Goal: Communication & Community: Answer question/provide support

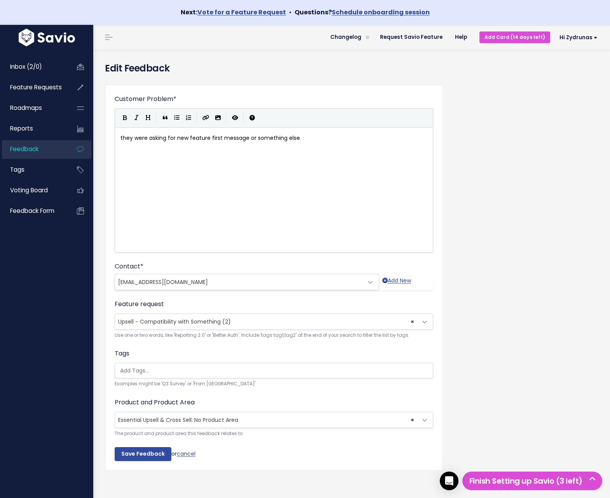
scroll to position [25, 0]
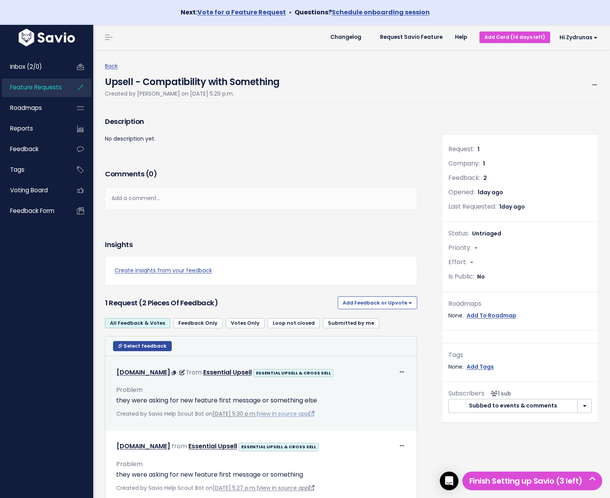
scroll to position [40, 0]
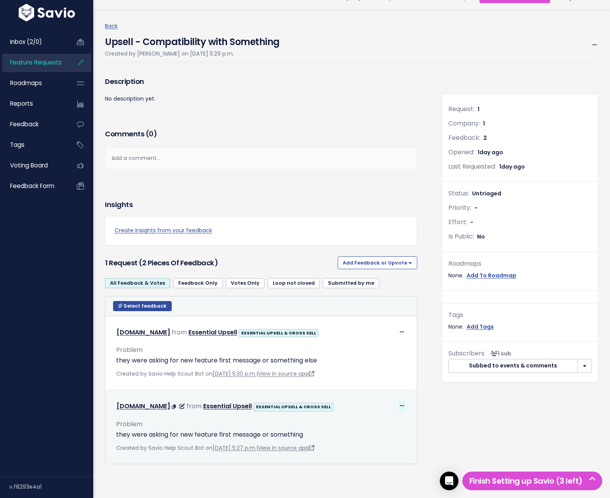
click at [399, 405] on span at bounding box center [401, 406] width 7 height 10
click at [380, 354] on link "Edit" at bounding box center [390, 354] width 56 height 15
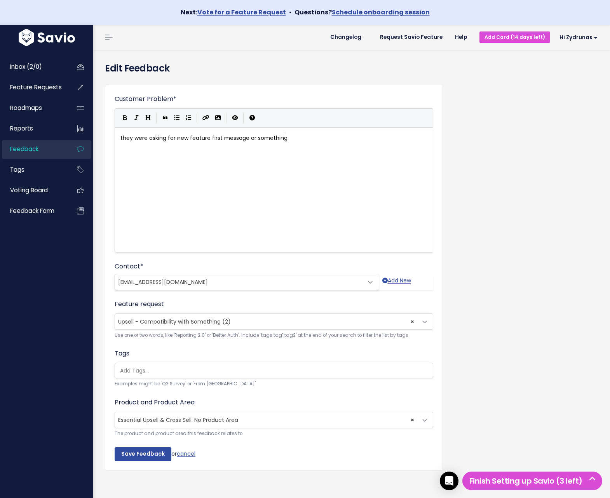
scroll to position [25, 0]
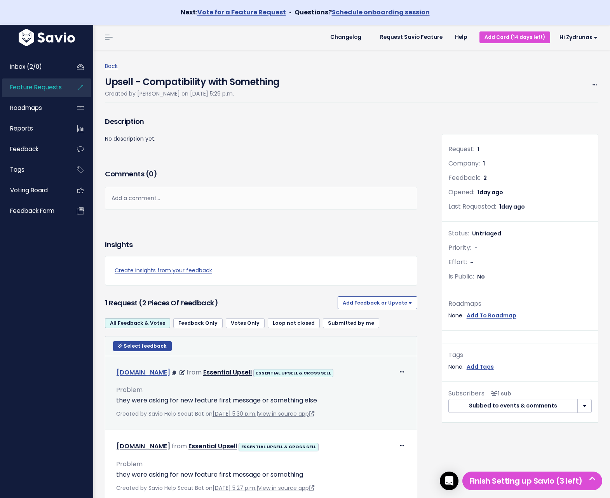
scroll to position [40, 0]
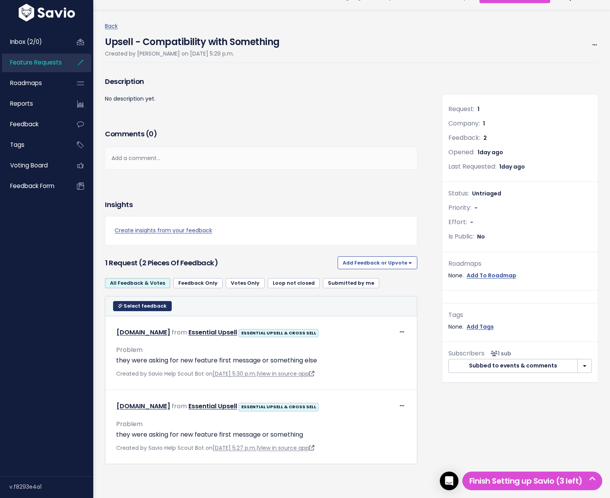
click at [138, 308] on span "Select feedback" at bounding box center [145, 306] width 43 height 7
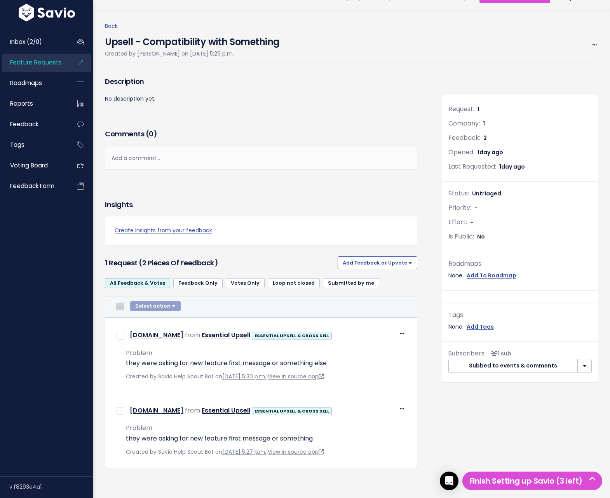
click at [120, 305] on input "checkbox" at bounding box center [120, 307] width 8 height 8
checkbox input "true"
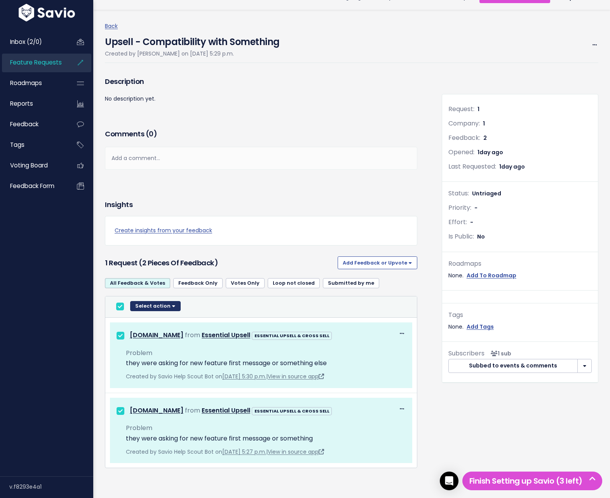
click at [145, 303] on button "Select action" at bounding box center [155, 306] width 51 height 10
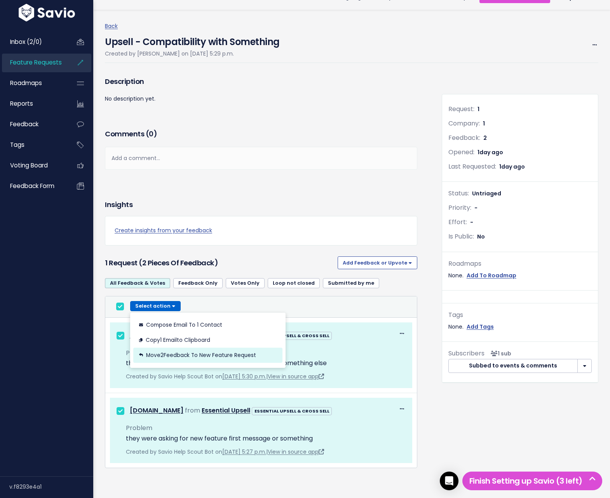
click at [200, 357] on button "Move 2 Feedback to new Feature Request" at bounding box center [207, 355] width 149 height 15
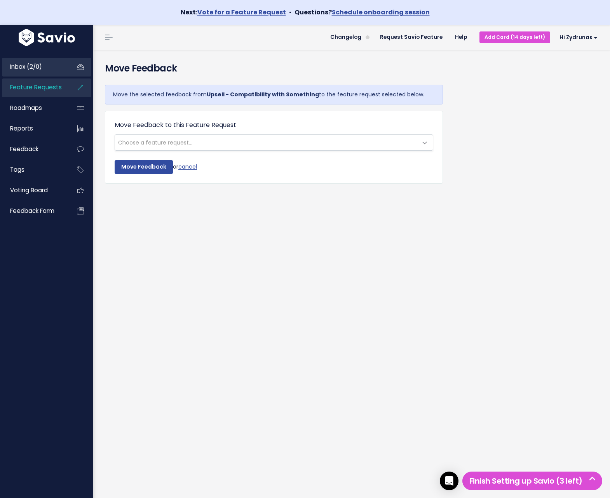
click at [40, 68] on span "Inbox (2/0)" at bounding box center [26, 67] width 32 height 8
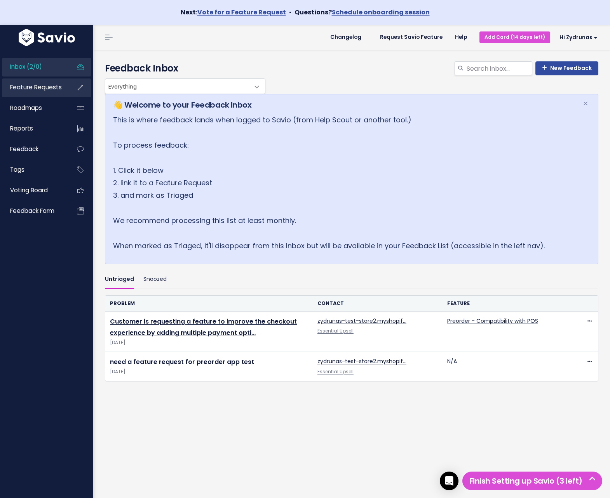
click at [42, 88] on span "Feature Requests" at bounding box center [36, 87] width 52 height 8
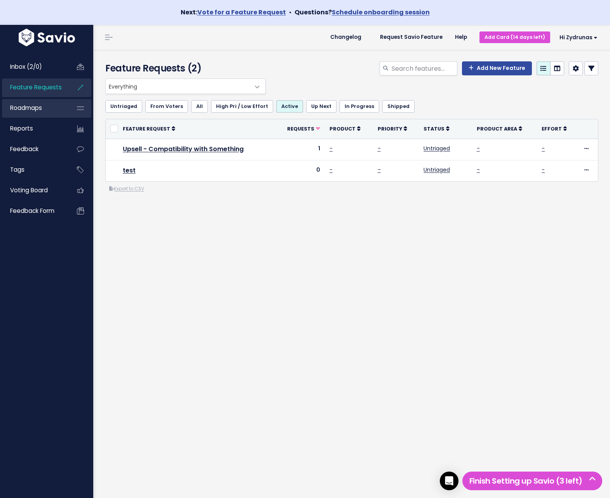
click at [44, 112] on link "Roadmaps" at bounding box center [33, 108] width 63 height 18
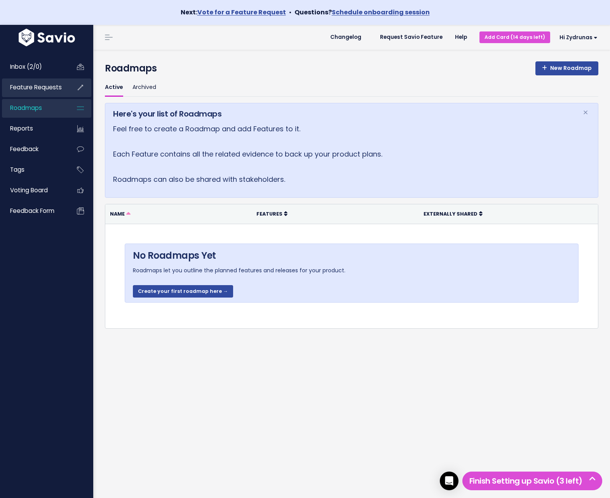
click at [44, 94] on link "Feature Requests" at bounding box center [33, 87] width 63 height 18
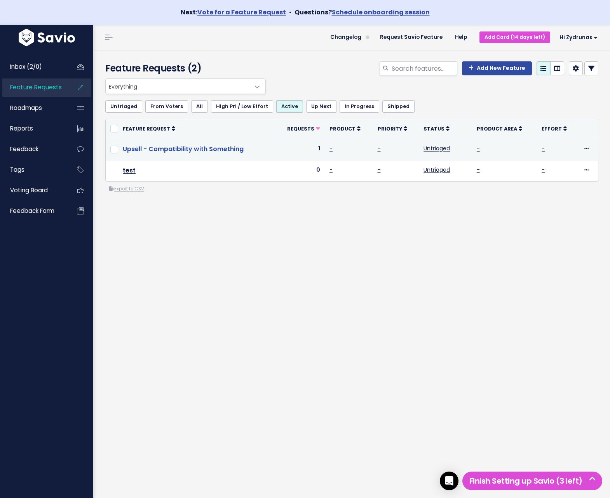
click at [185, 148] on link "Upsell - Compatibility with Something" at bounding box center [183, 149] width 121 height 9
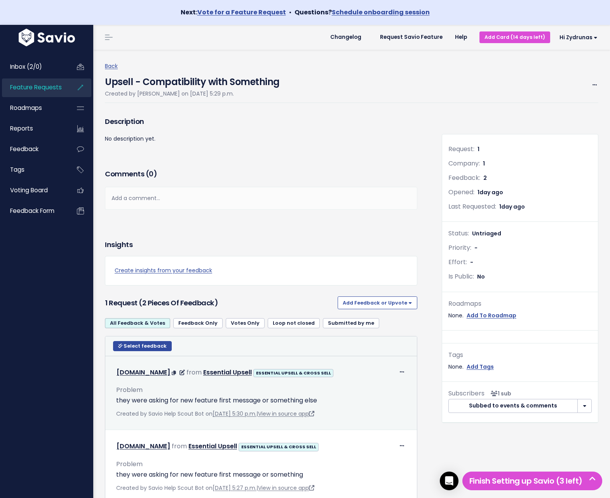
scroll to position [40, 0]
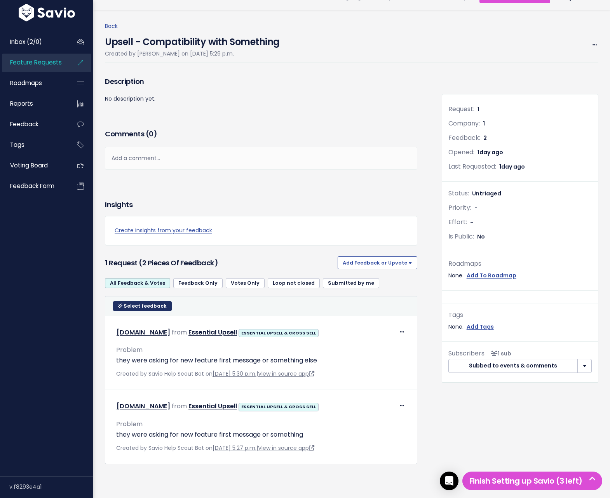
click at [130, 308] on span "Select feedback" at bounding box center [145, 306] width 43 height 7
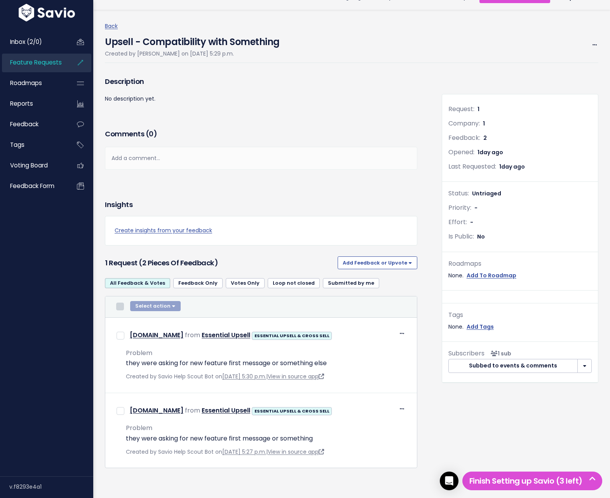
click at [120, 308] on input "checkbox" at bounding box center [120, 307] width 8 height 8
checkbox input "true"
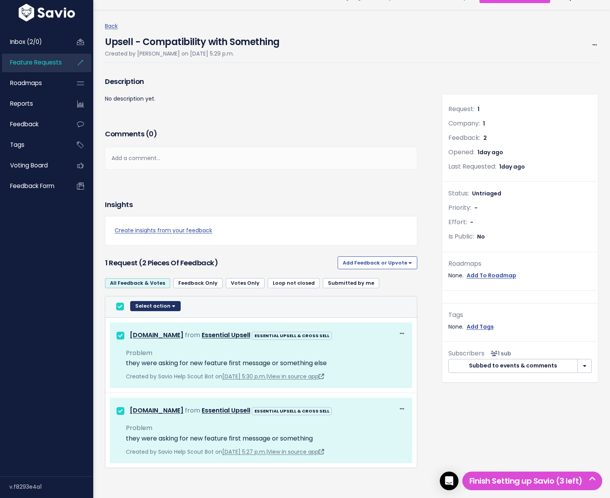
click at [172, 305] on button "Select action" at bounding box center [155, 306] width 51 height 10
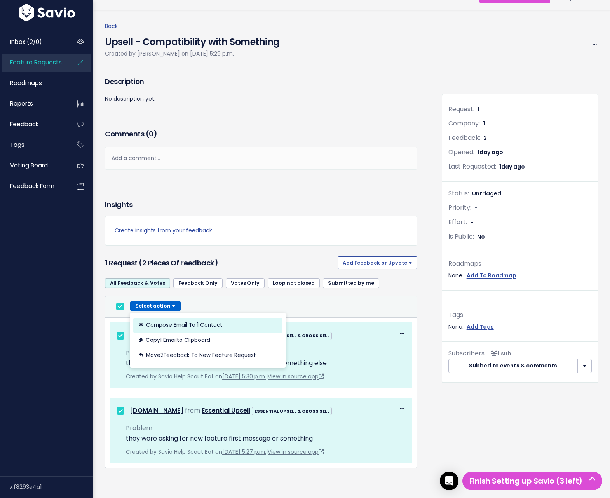
click at [219, 327] on button "Compose Email to 1 Contact" at bounding box center [207, 324] width 149 height 15
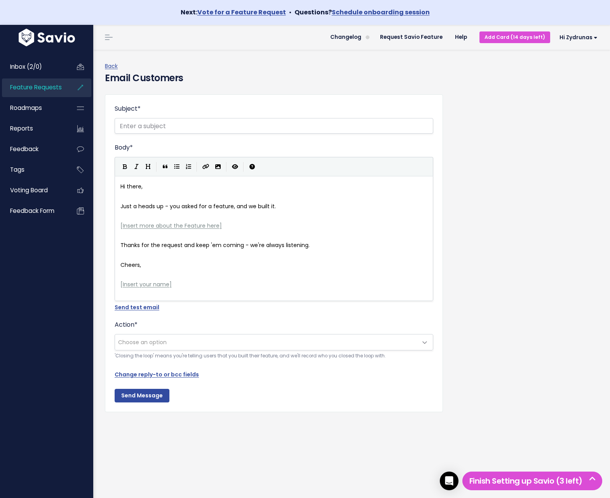
scroll to position [3, 0]
drag, startPoint x: 126, startPoint y: 226, endPoint x: 78, endPoint y: 225, distance: 48.6
type textarea "It aws"
type textarea "was shippet"
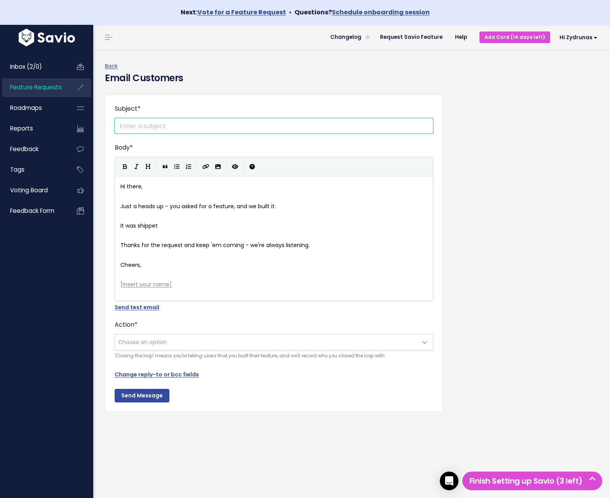
click at [134, 128] on input "Subject *" at bounding box center [274, 126] width 319 height 16
type input "Zydrunas Essentiakl"
click at [150, 396] on input "Send Message" at bounding box center [142, 396] width 55 height 14
click at [181, 375] on link "Change reply-to or bcc fields" at bounding box center [157, 375] width 84 height 8
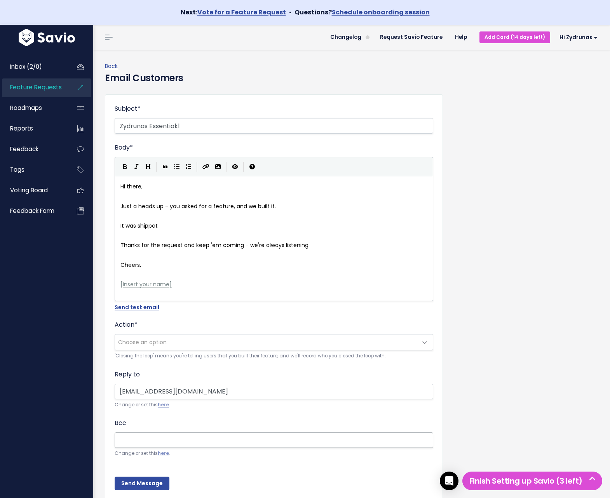
scroll to position [32, 0]
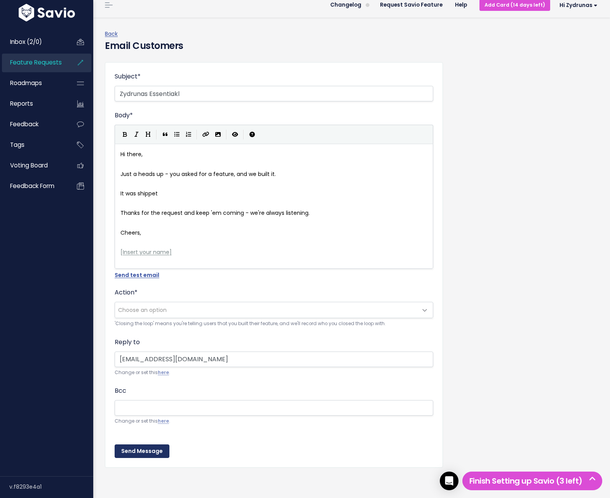
click at [145, 453] on input "Send Message" at bounding box center [142, 451] width 55 height 14
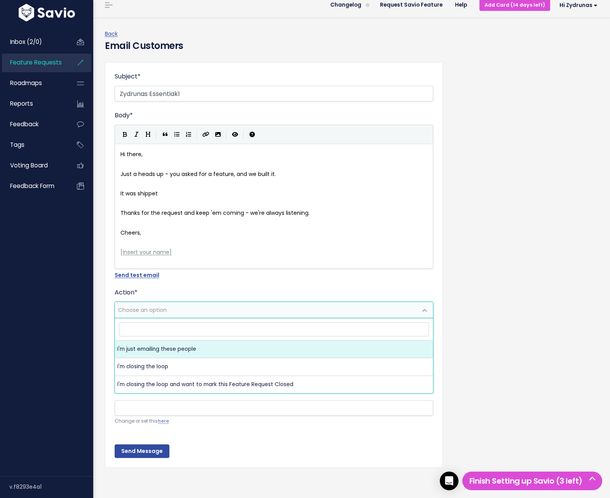
click at [198, 313] on span "Choose an option" at bounding box center [266, 310] width 302 height 16
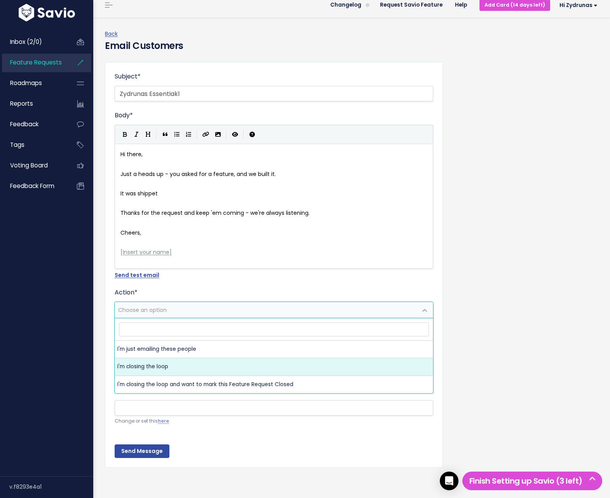
select select "ACTION_CLOSE_LOOP"
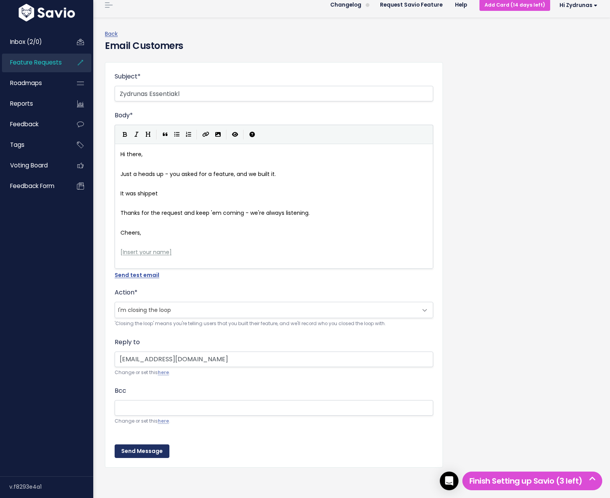
click at [150, 452] on input "Send Message" at bounding box center [142, 451] width 55 height 14
